Goal: Transaction & Acquisition: Obtain resource

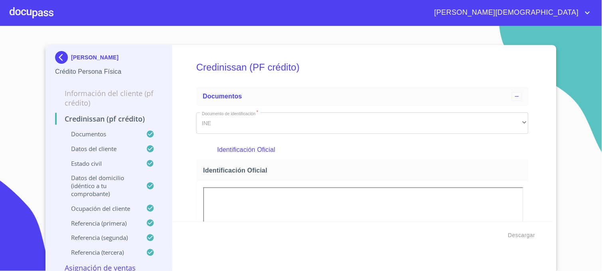
click at [61, 59] on img at bounding box center [63, 57] width 16 height 13
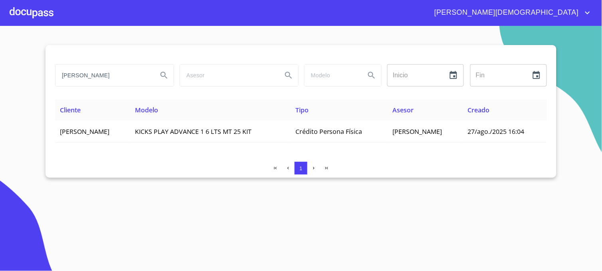
drag, startPoint x: 103, startPoint y: 78, endPoint x: 54, endPoint y: 83, distance: 49.0
click at [54, 83] on div "[PERSON_NAME]" at bounding box center [114, 75] width 124 height 29
type input "[PERSON_NAME]"
click at [168, 70] on button "Search" at bounding box center [163, 75] width 19 height 19
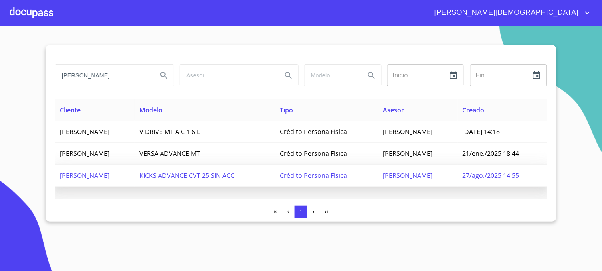
click at [492, 177] on span "27/ago./2025 14:55" at bounding box center [490, 175] width 57 height 9
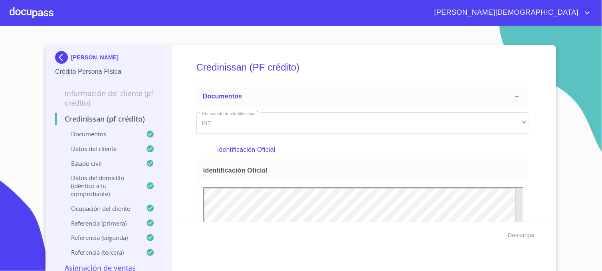
drag, startPoint x: 539, startPoint y: 176, endPoint x: 535, endPoint y: 212, distance: 36.5
click at [539, 176] on div "Credinissan (PF crédito) Documentos Documento de identificación   * INE ​ Ident…" at bounding box center [362, 133] width 380 height 177
click at [517, 231] on span "Descargar" at bounding box center [521, 236] width 27 height 10
drag, startPoint x: 581, startPoint y: 138, endPoint x: 459, endPoint y: 230, distance: 152.2
click at [581, 138] on section "[PERSON_NAME] Crédito Persona Física Información del cliente (PF crédito) Credi…" at bounding box center [301, 148] width 602 height 245
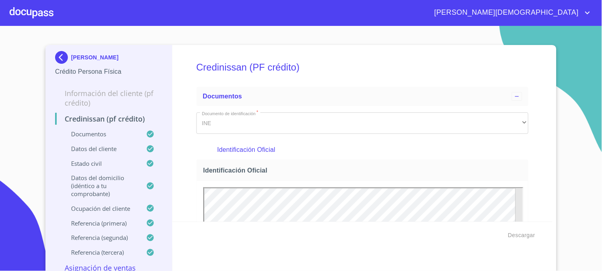
click at [475, 27] on section "[PERSON_NAME] Crédito Persona Física Información del cliente (PF crédito) Credi…" at bounding box center [301, 148] width 602 height 245
click at [55, 55] on img at bounding box center [63, 57] width 16 height 13
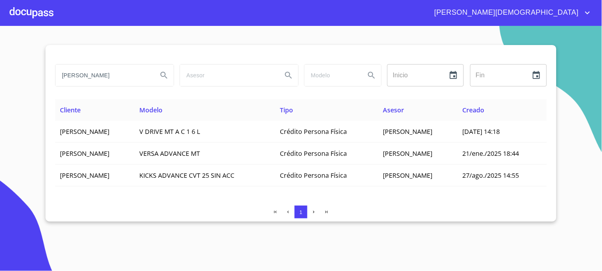
drag, startPoint x: 138, startPoint y: 77, endPoint x: 41, endPoint y: 89, distance: 97.7
click at [41, 89] on section "[PERSON_NAME] Inicio ​ Fin ​ Cliente Modelo Tipo Asesor Creado [PERSON_NAME] V …" at bounding box center [301, 148] width 602 height 245
type input "[PERSON_NAME]"
click at [160, 75] on icon "Search" at bounding box center [164, 76] width 10 height 10
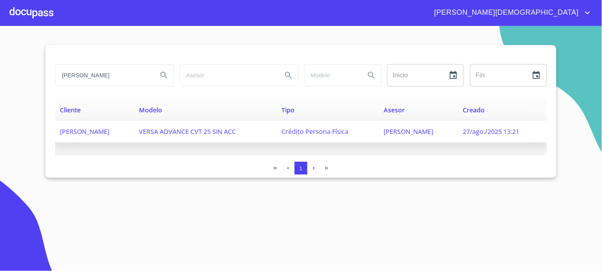
click at [348, 133] on span "Crédito Persona Física" at bounding box center [314, 131] width 67 height 9
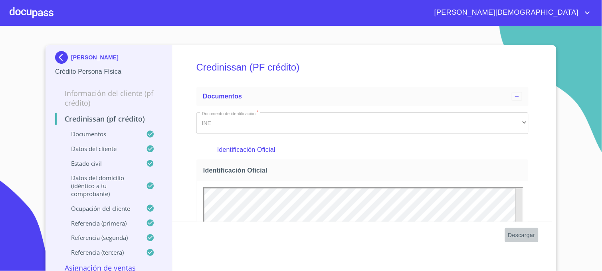
click at [516, 235] on span "Descargar" at bounding box center [521, 236] width 27 height 10
click at [313, 30] on section "[PERSON_NAME] Crédito Persona Física Información del cliente (PF crédito) Credi…" at bounding box center [301, 148] width 602 height 245
click at [57, 60] on img at bounding box center [63, 57] width 16 height 13
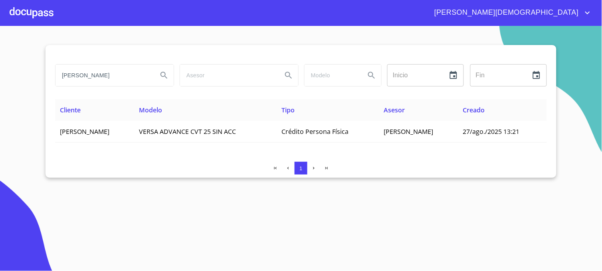
drag, startPoint x: 120, startPoint y: 75, endPoint x: 44, endPoint y: 78, distance: 75.5
click at [44, 78] on section "[PERSON_NAME] Inicio ​ Fin ​ Cliente Modelo Tipo Asesor Creado [PERSON_NAME] VE…" at bounding box center [301, 148] width 602 height 245
type input "[PERSON_NAME]"
click at [160, 76] on icon "Search" at bounding box center [164, 76] width 10 height 10
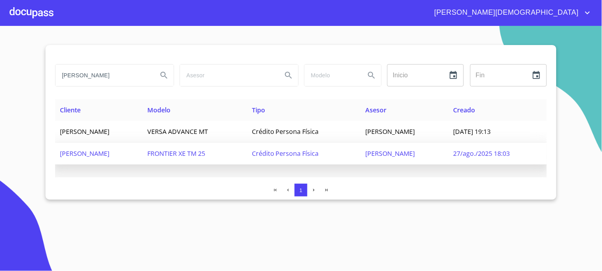
click at [483, 151] on span "27/ago./2025 18:03" at bounding box center [481, 153] width 57 height 9
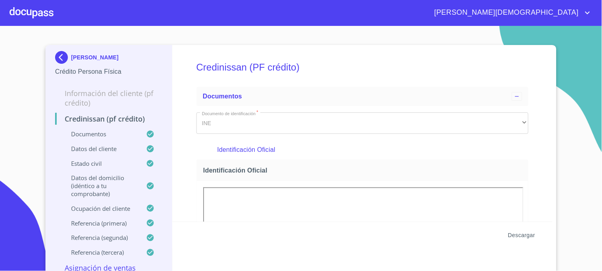
click at [519, 237] on span "Descargar" at bounding box center [521, 236] width 27 height 10
drag, startPoint x: 559, startPoint y: 33, endPoint x: 557, endPoint y: 41, distance: 8.1
click at [559, 33] on section "[PERSON_NAME] Persona Física Información del cliente (PF crédito) Credinissan (…" at bounding box center [301, 148] width 602 height 245
